Goal: Transaction & Acquisition: Purchase product/service

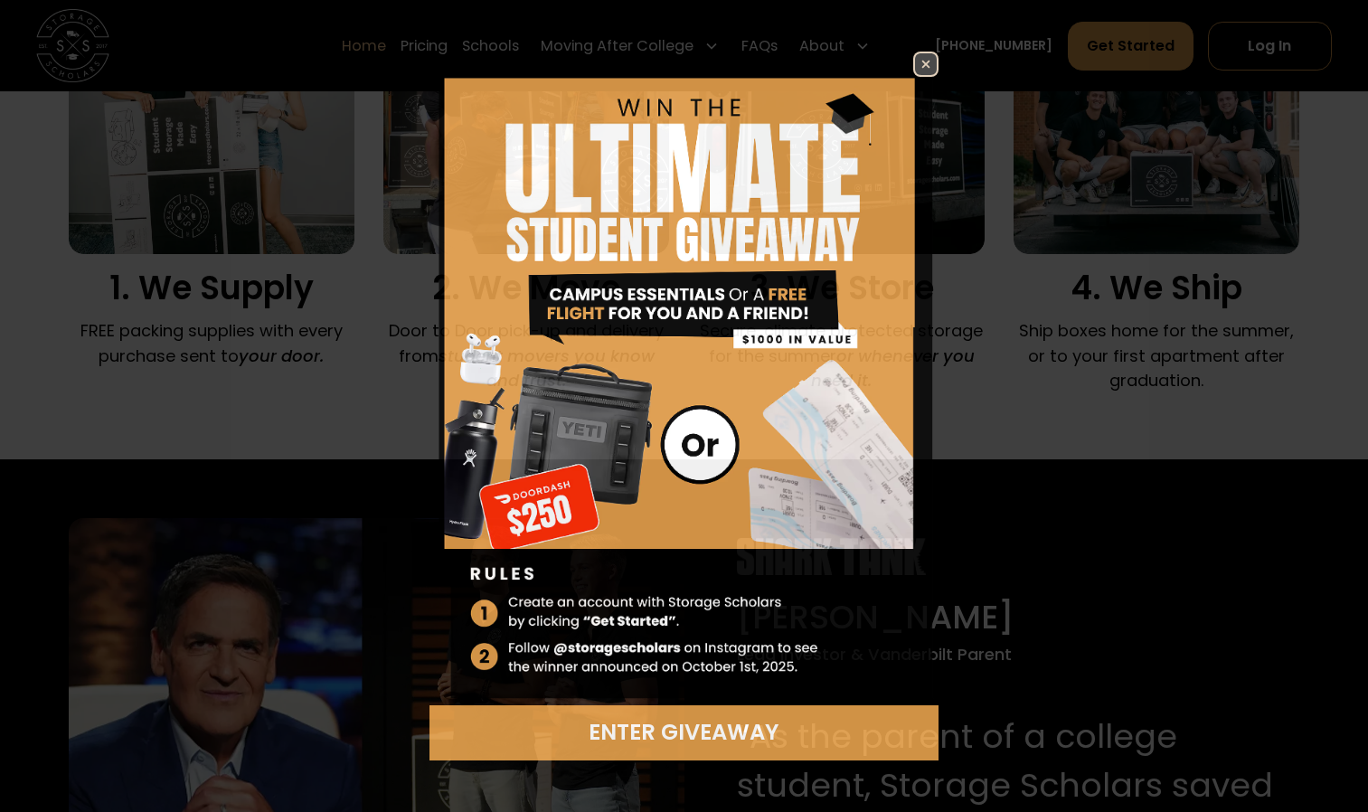
scroll to position [1380, 0]
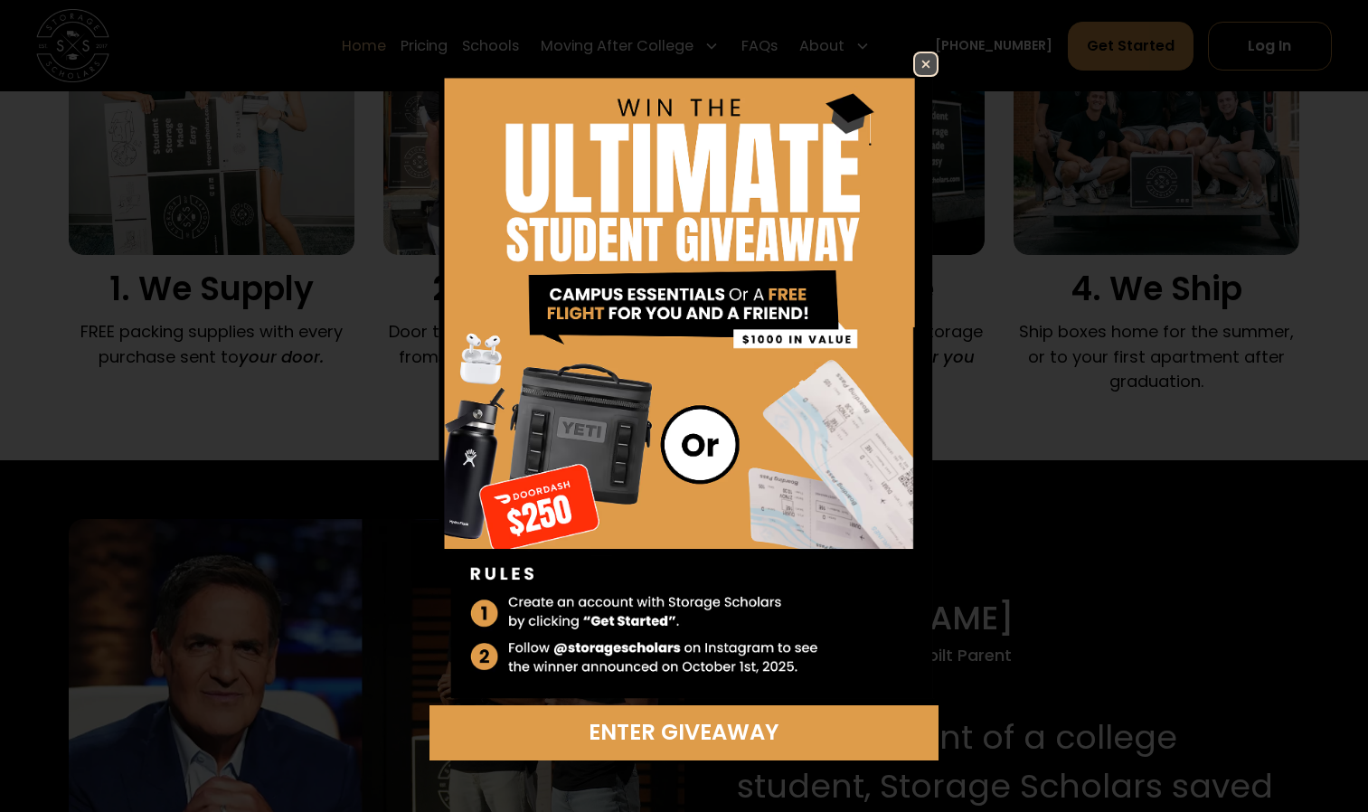
click at [918, 61] on img at bounding box center [926, 64] width 22 height 22
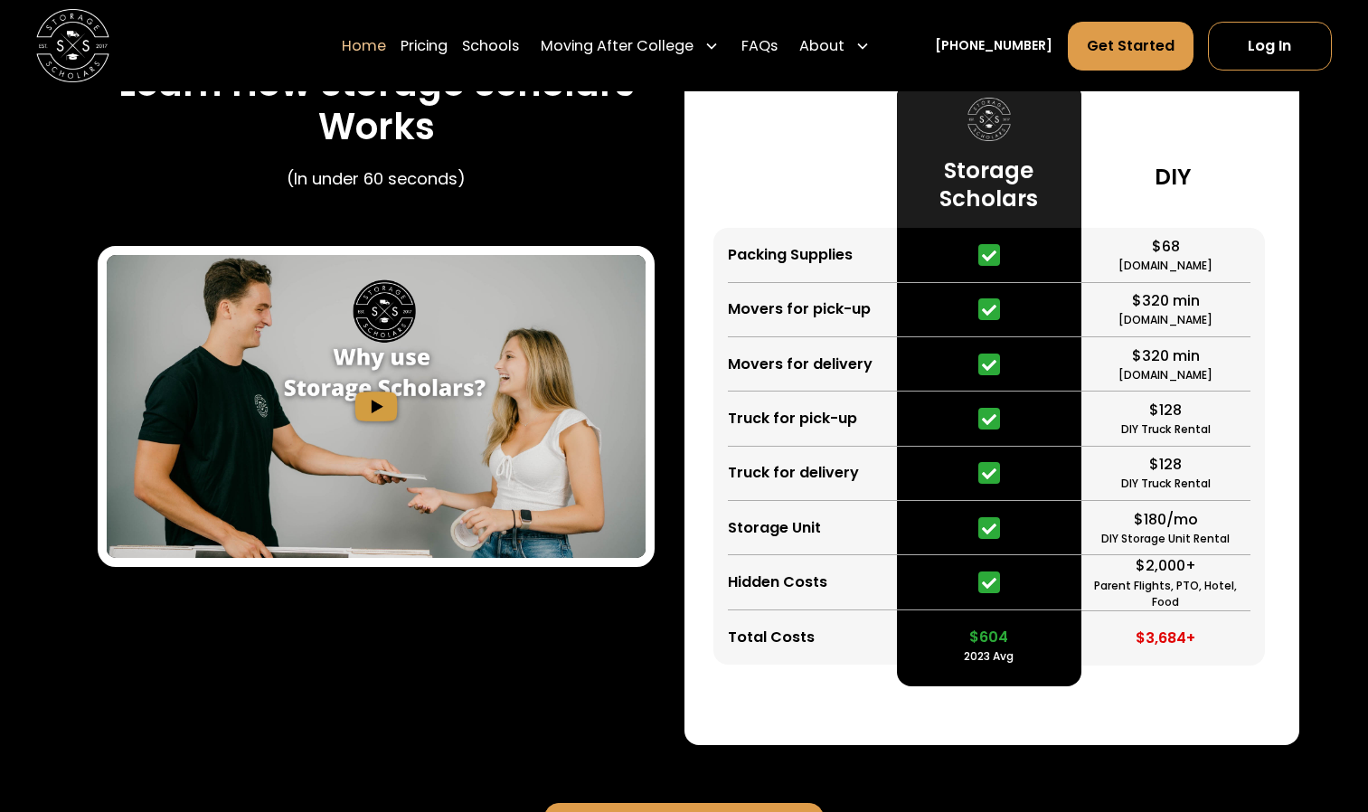
scroll to position [2897, 0]
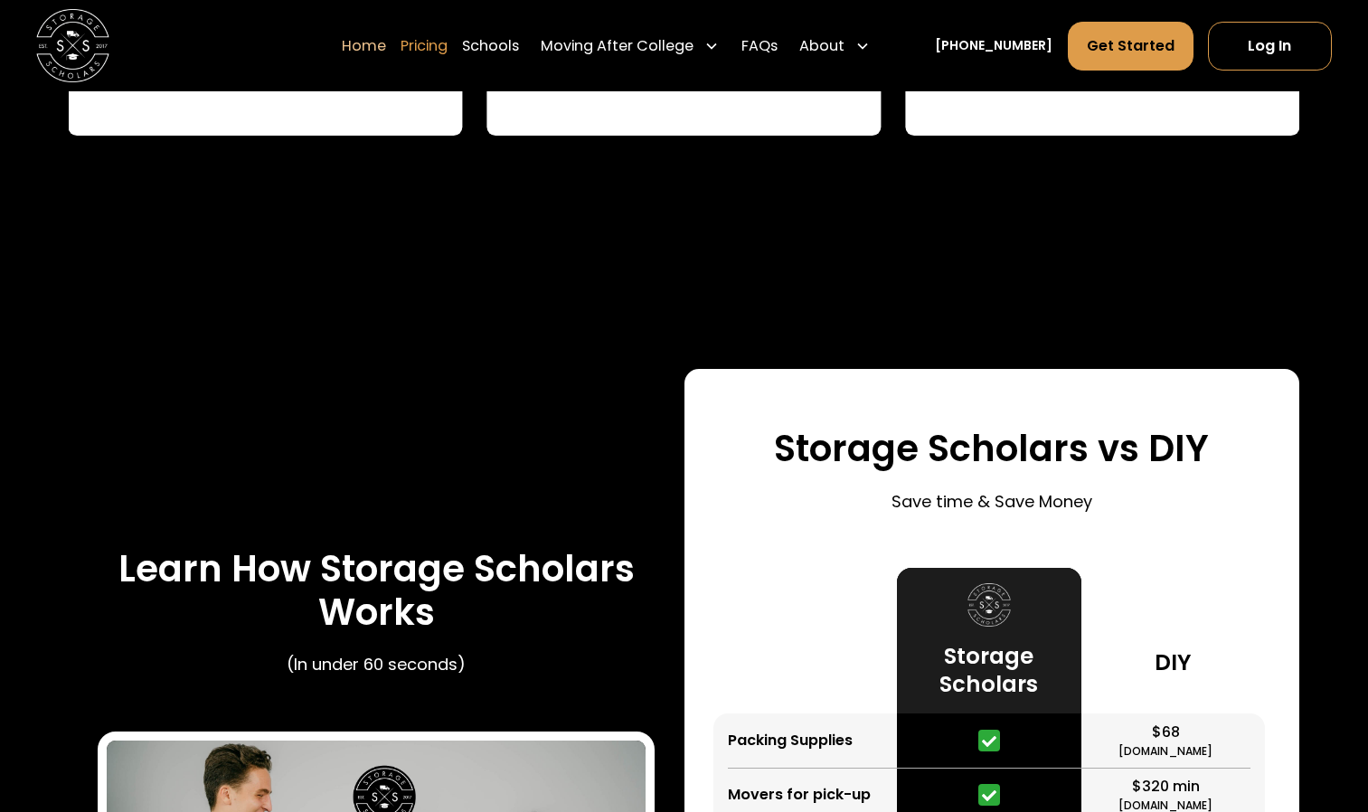
click at [434, 42] on link "Pricing" at bounding box center [423, 45] width 47 height 51
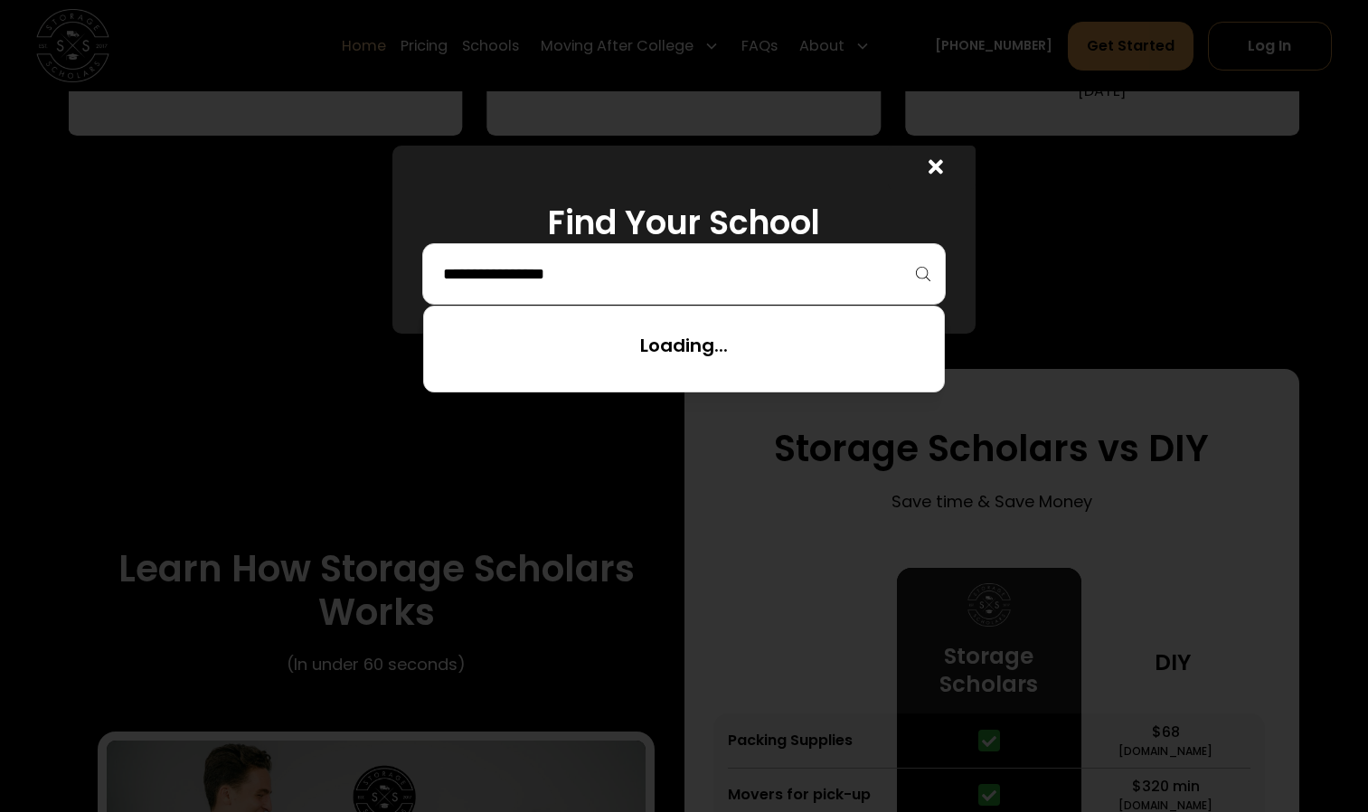
click at [573, 259] on input "search" at bounding box center [684, 274] width 486 height 31
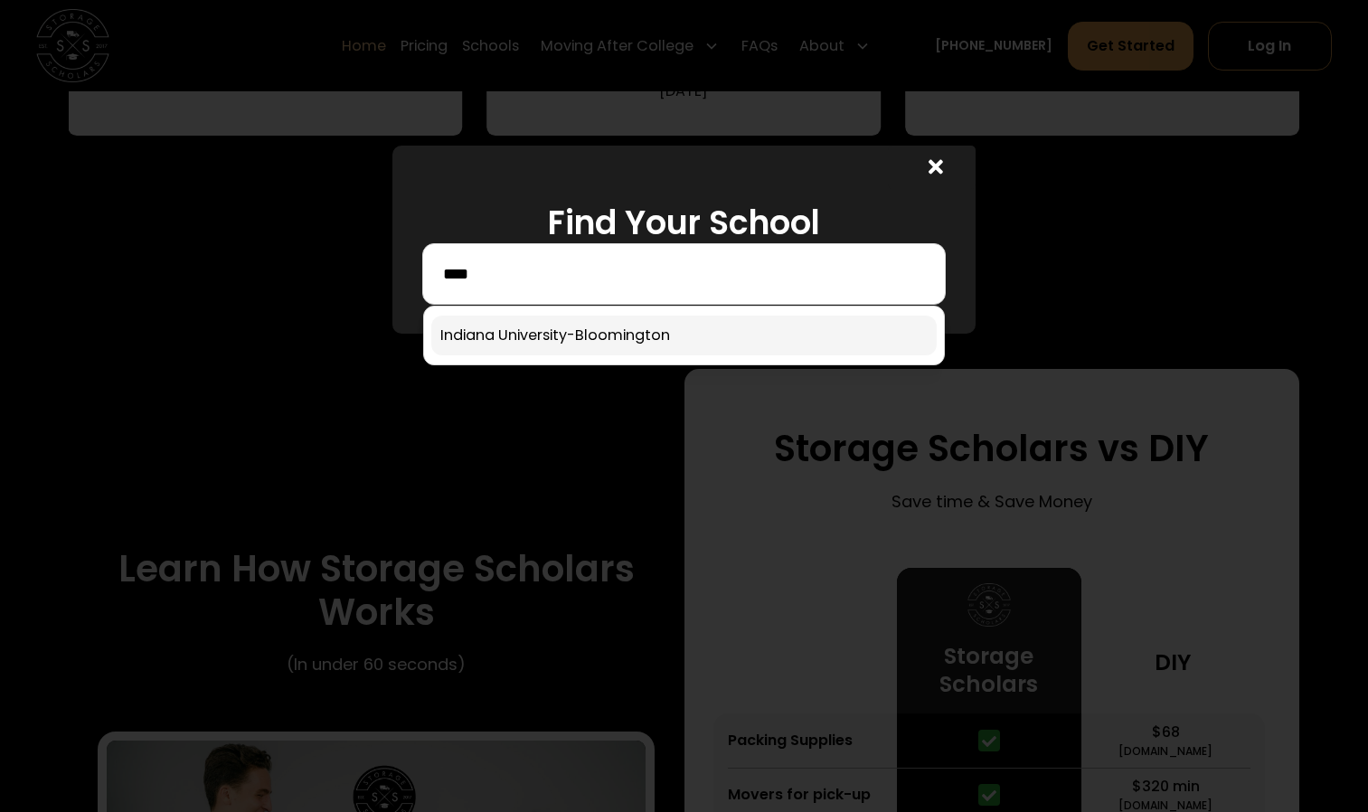
type input "****"
click at [592, 334] on link at bounding box center [684, 336] width 506 height 40
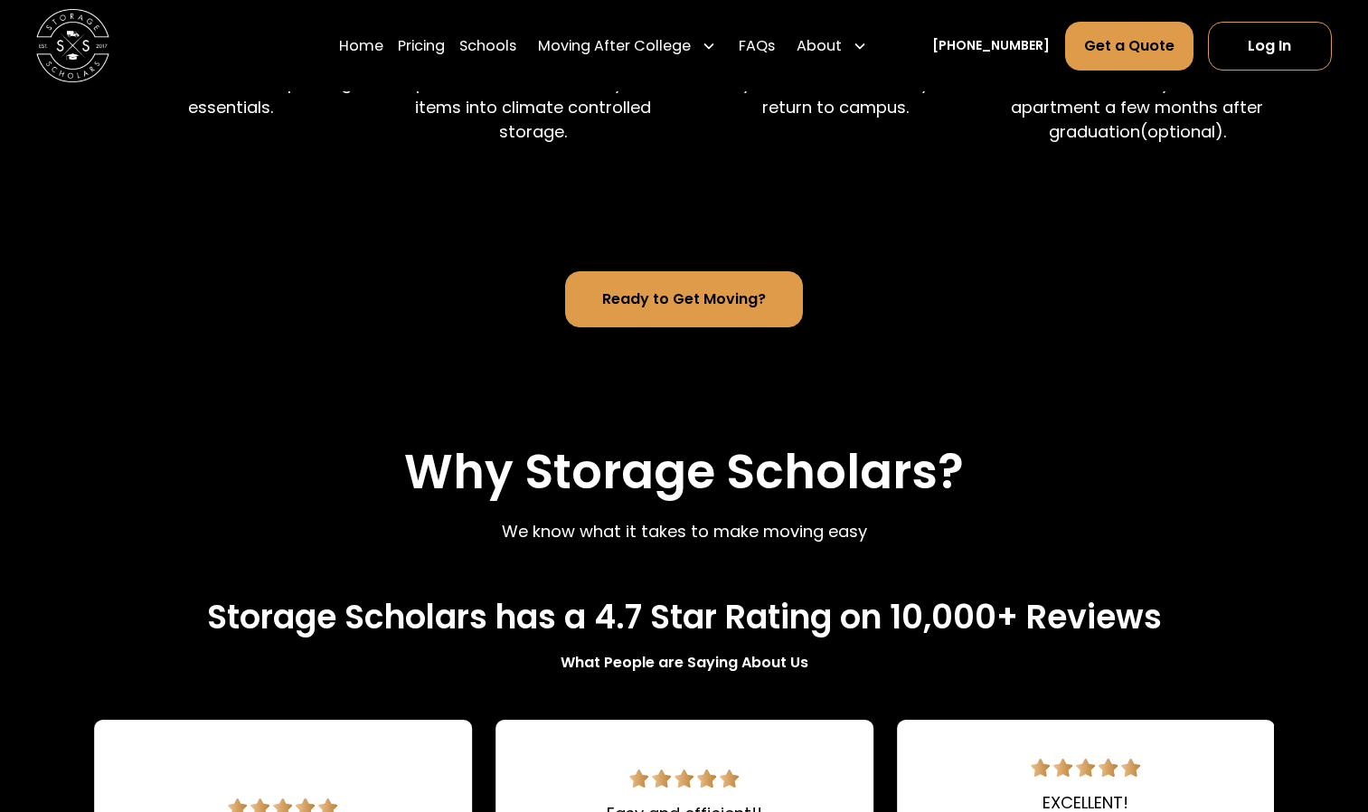
scroll to position [1548, 0]
